Goal: Navigation & Orientation: Find specific page/section

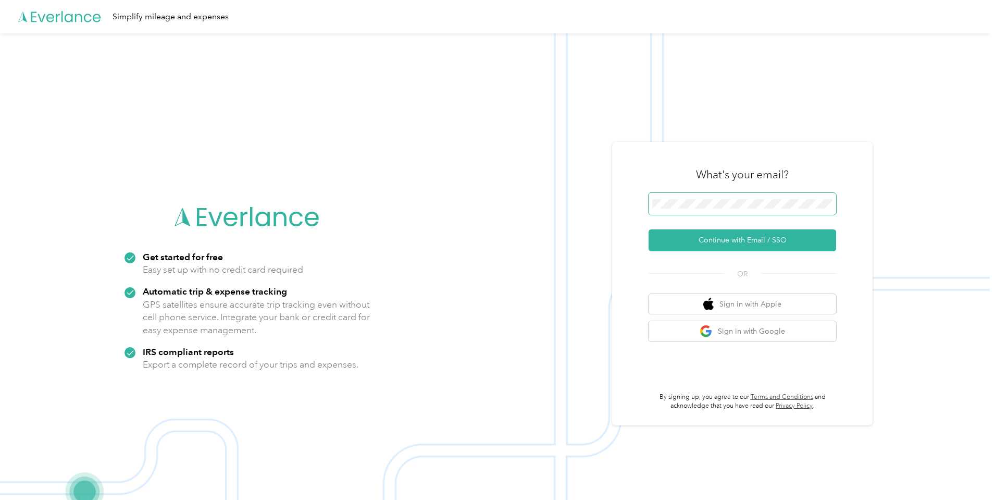
click at [708, 210] on span at bounding box center [743, 204] width 188 height 22
click at [679, 248] on button "Continue with Email / SSO" at bounding box center [743, 240] width 188 height 22
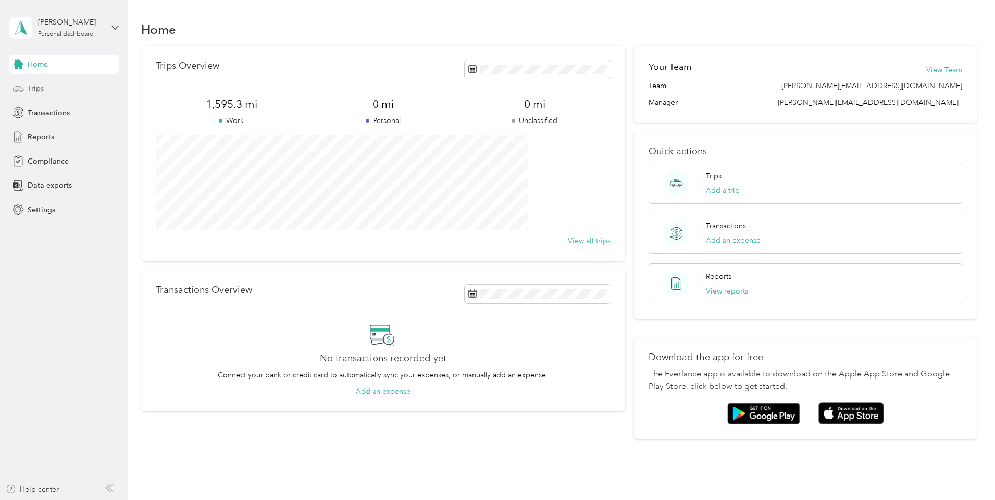
click at [59, 94] on div "Trips" at bounding box center [63, 88] width 109 height 19
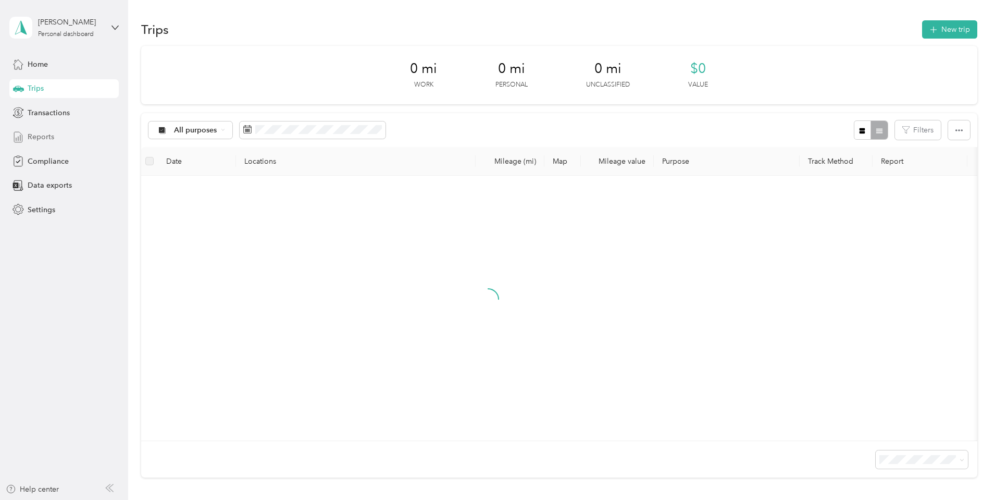
click at [46, 139] on span "Reports" at bounding box center [41, 136] width 27 height 11
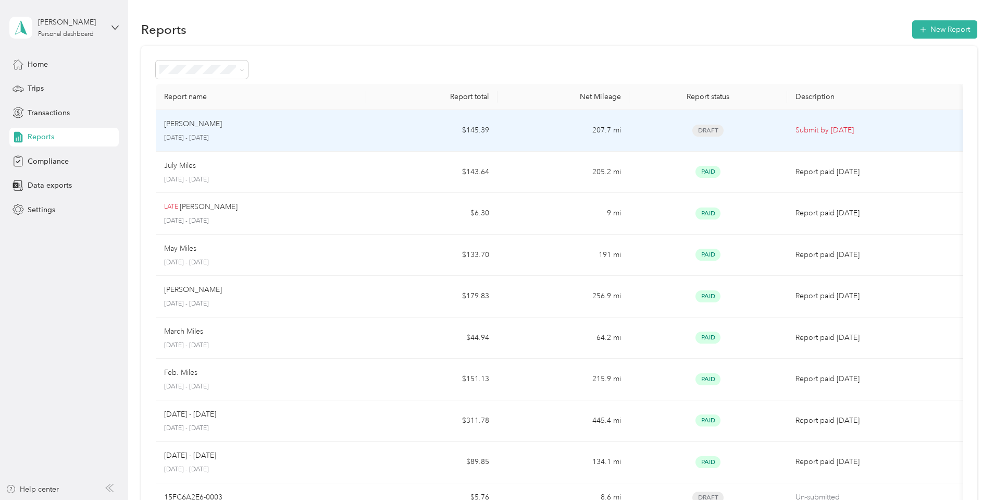
scroll to position [164, 0]
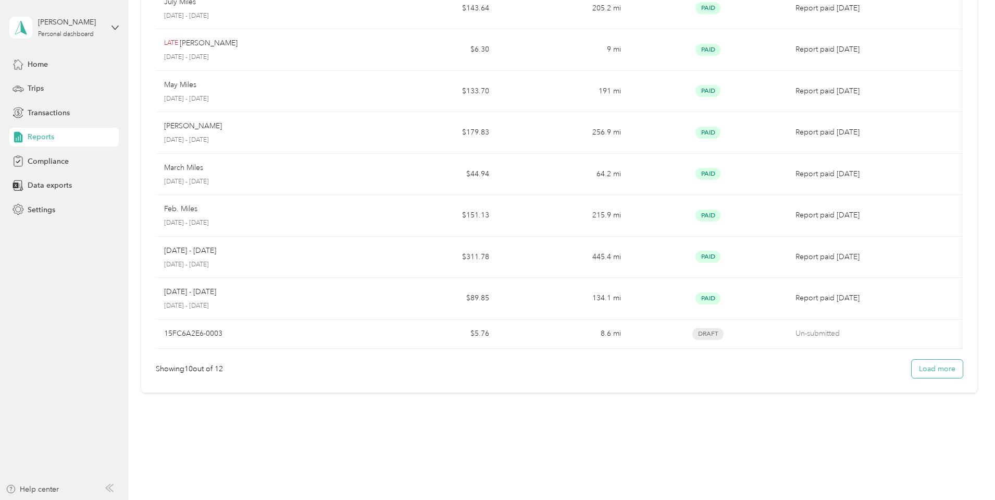
click at [912, 369] on button "Load more" at bounding box center [937, 369] width 51 height 18
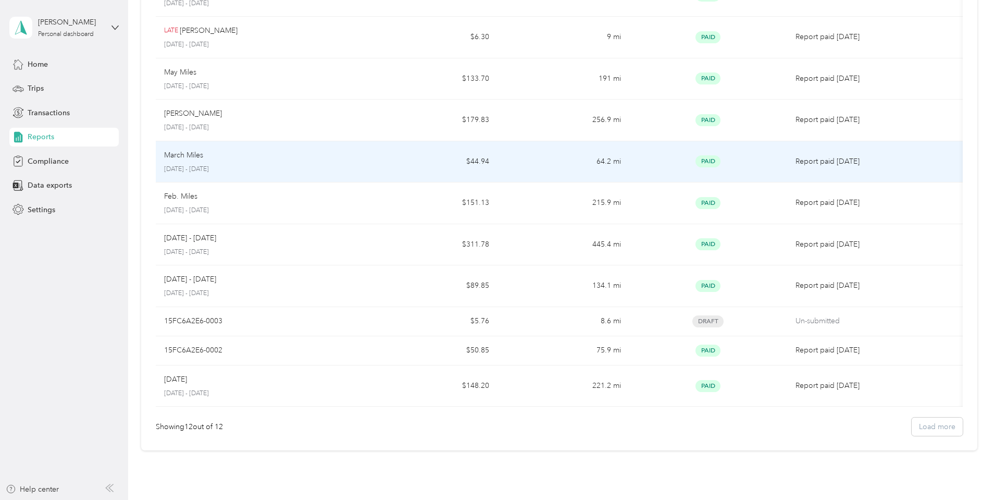
scroll to position [0, 0]
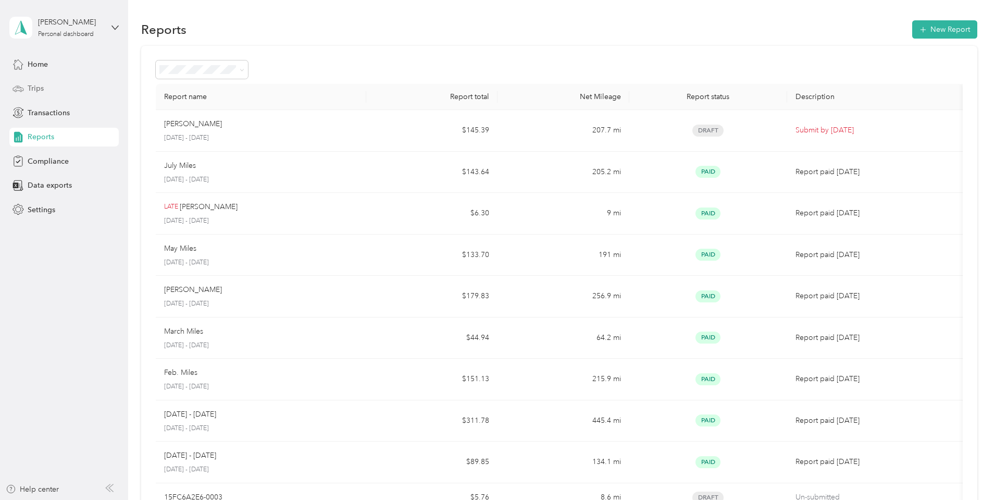
click at [31, 86] on span "Trips" at bounding box center [36, 88] width 16 height 11
